Goal: Information Seeking & Learning: Learn about a topic

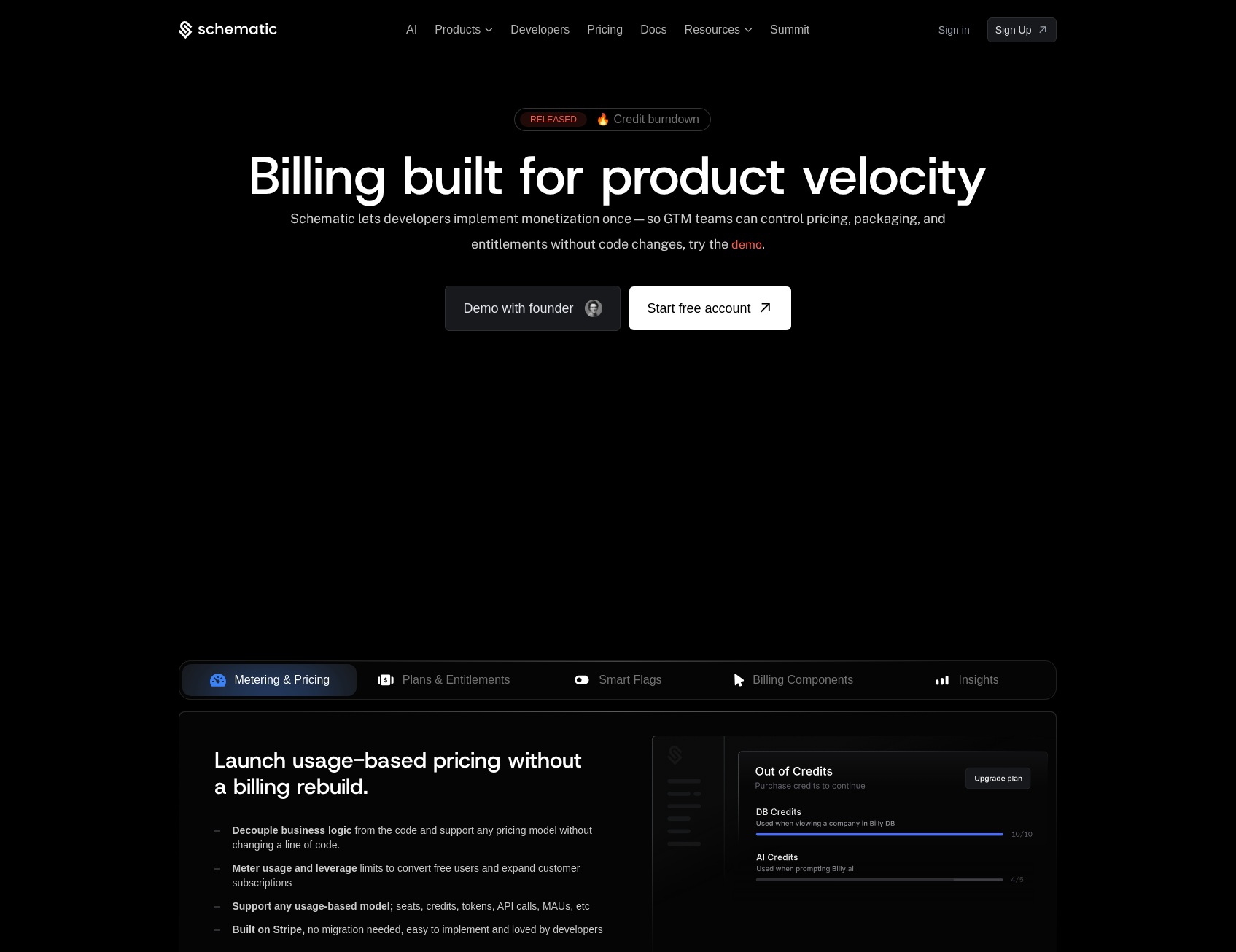
click at [209, 33] on icon at bounding box center [210, 30] width 8 height 8
click at [408, 30] on span "AI" at bounding box center [411, 30] width 11 height 13
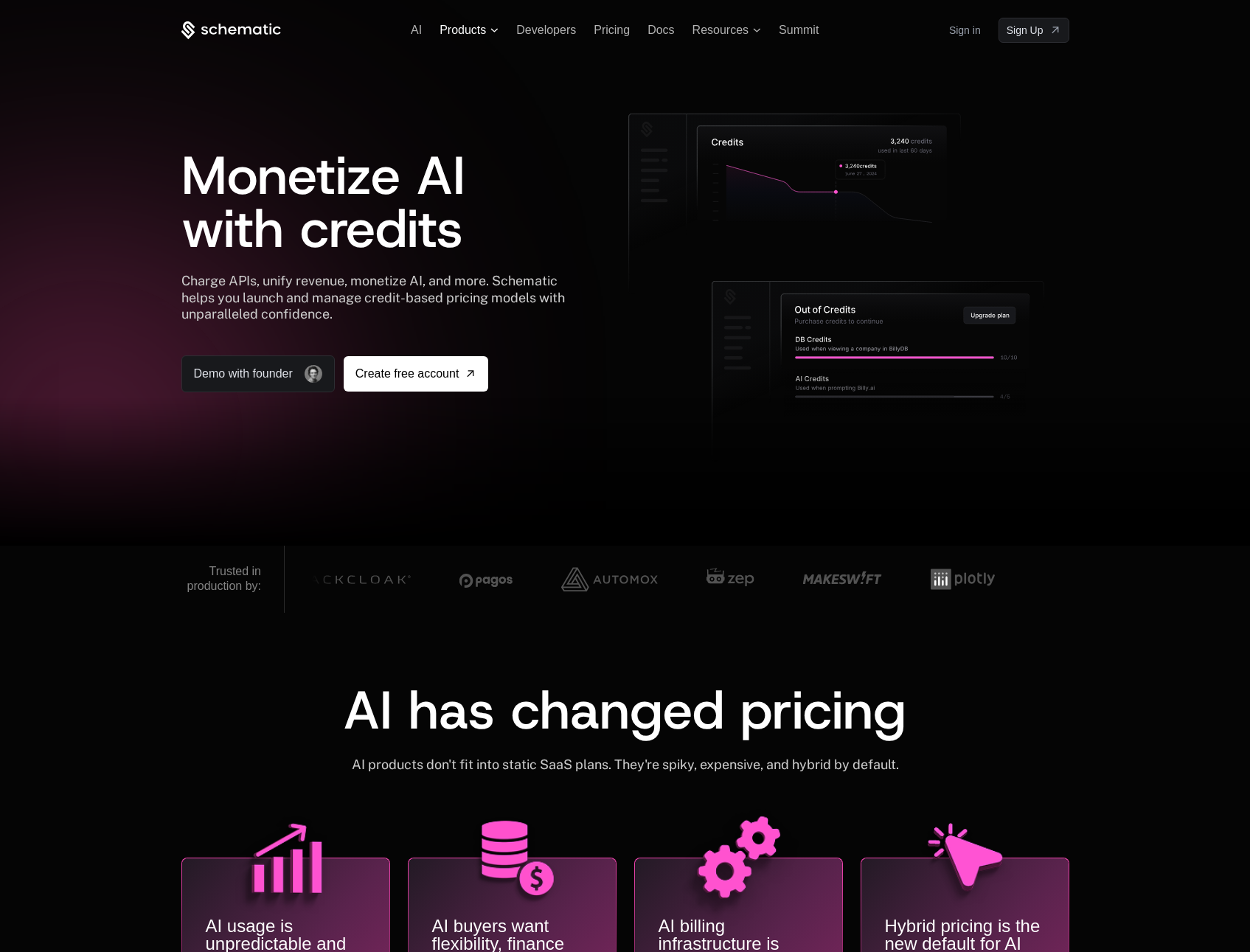
click at [480, 26] on span "Products" at bounding box center [463, 30] width 47 height 13
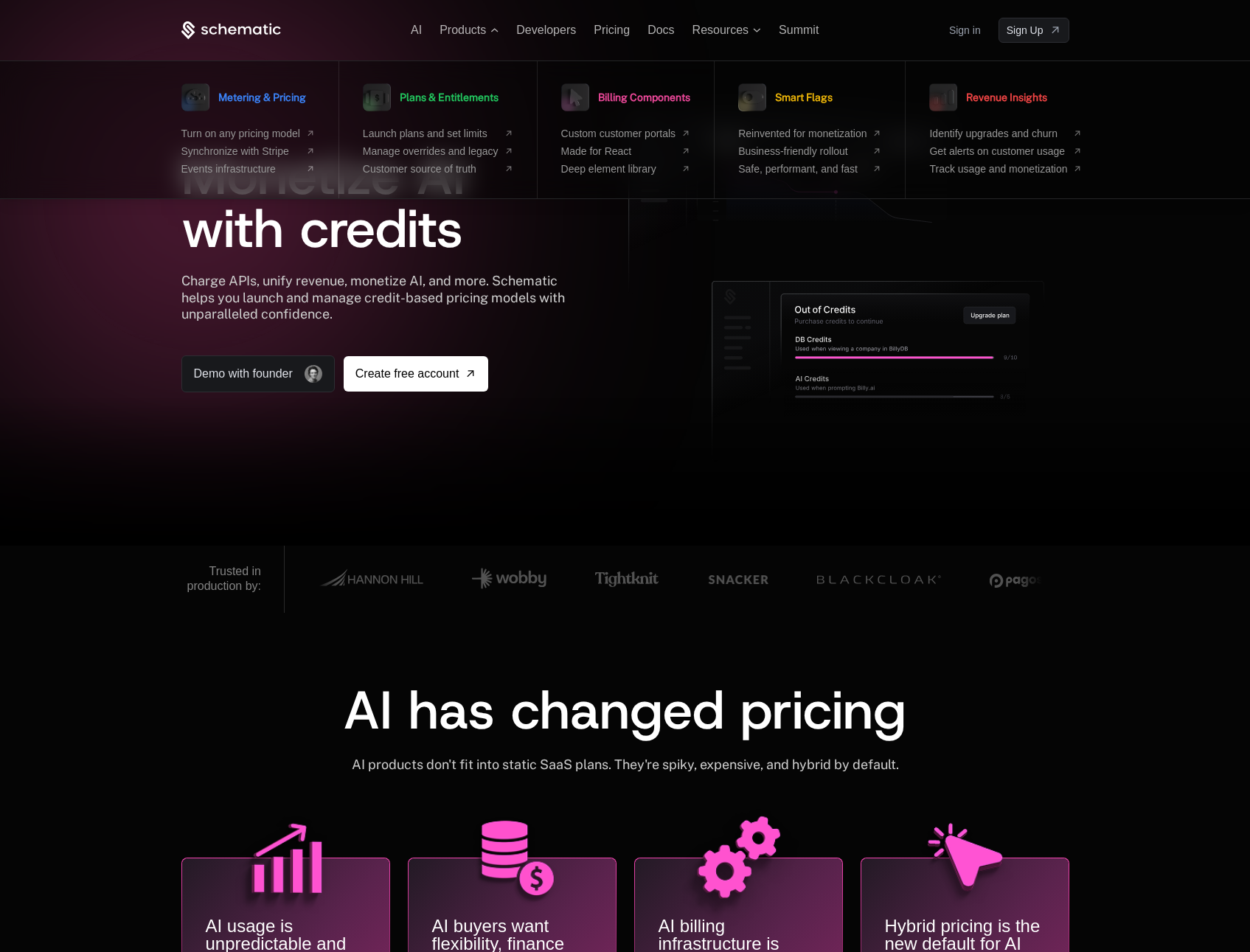
click at [208, 11] on div at bounding box center [625, 476] width 1250 height 952
click at [197, 33] on icon at bounding box center [231, 30] width 100 height 18
click at [249, 28] on icon at bounding box center [243, 30] width 13 height 8
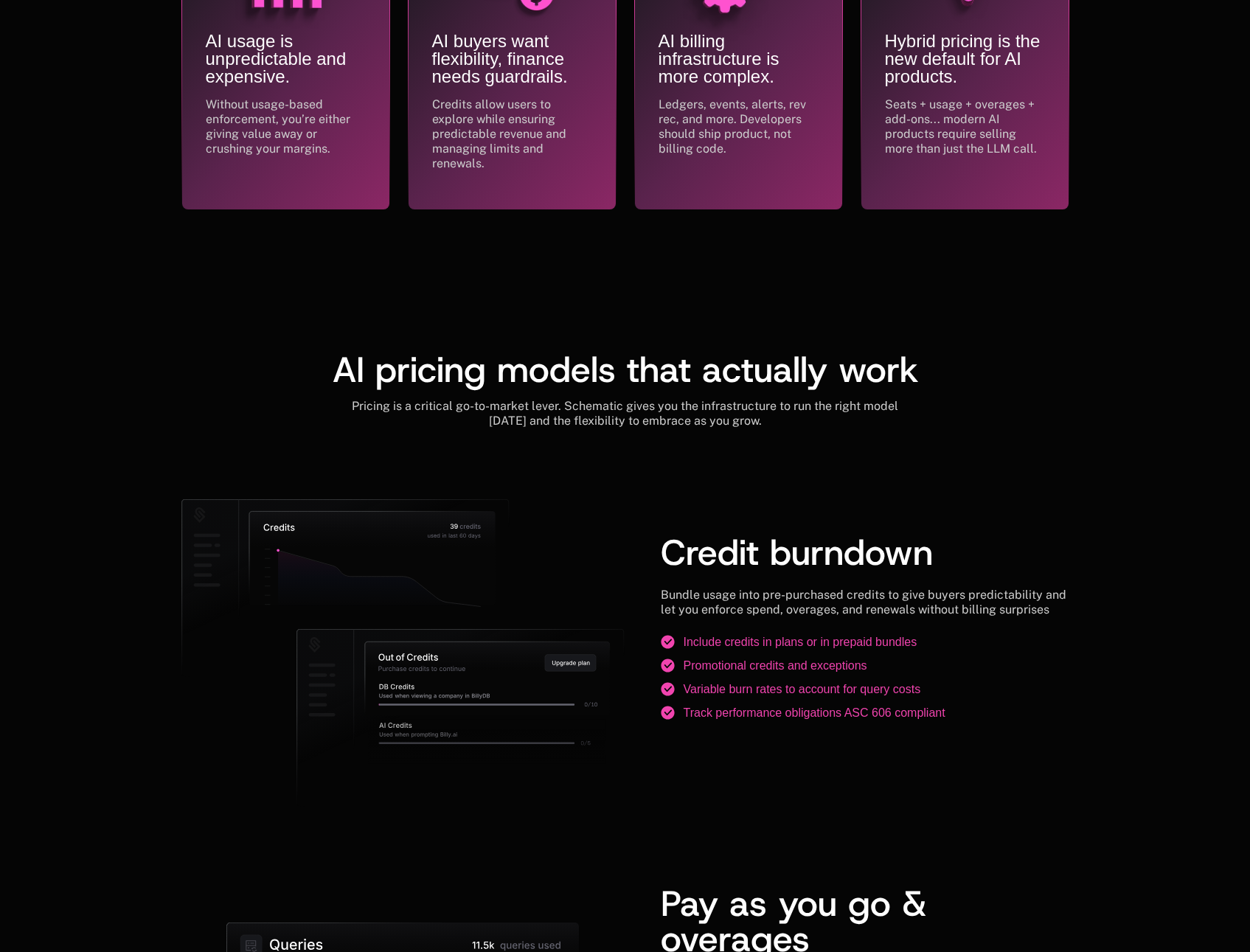
scroll to position [1402, 0]
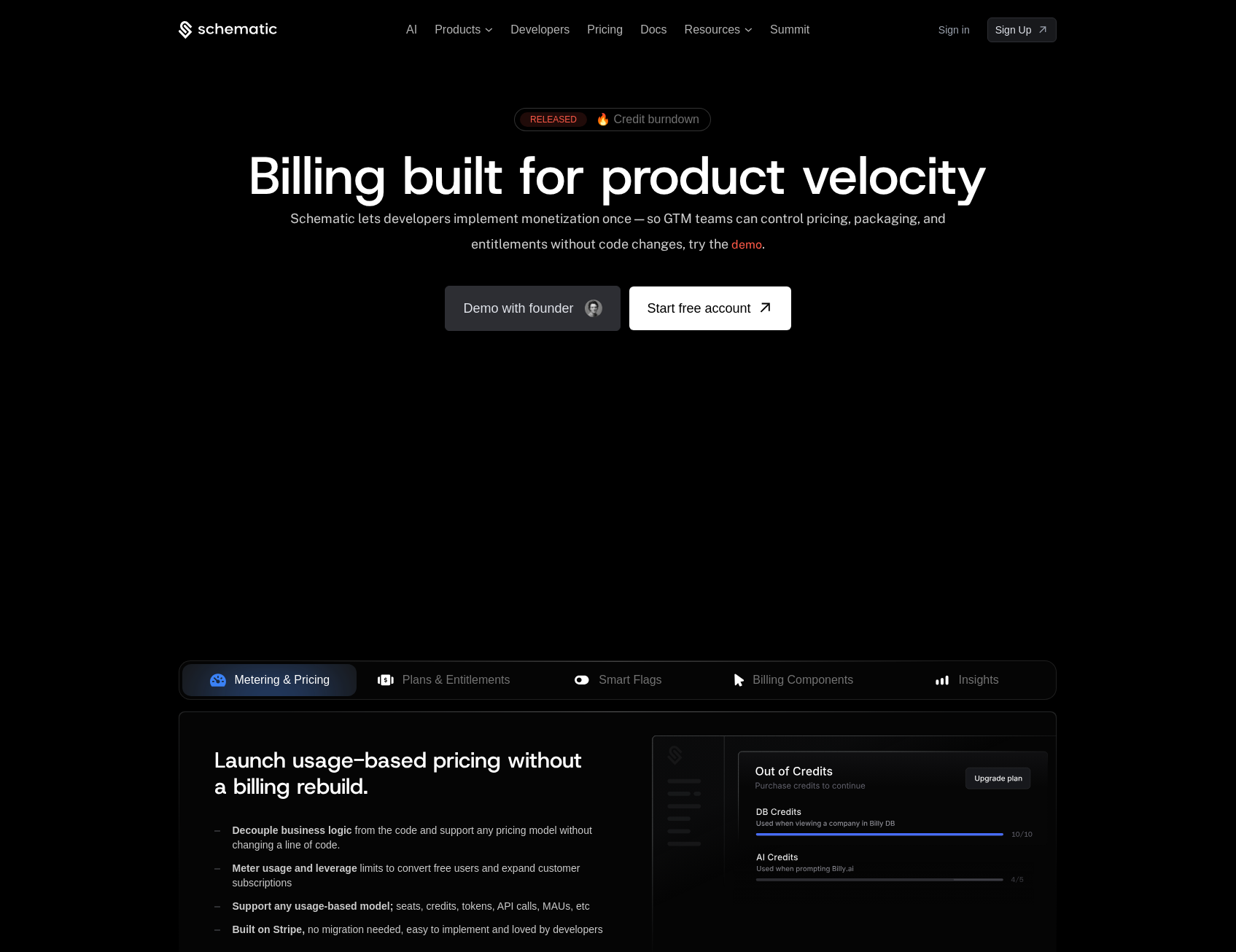
click at [592, 306] on img "Demo with founder, ,[object Object]" at bounding box center [593, 308] width 18 height 18
